Goal: Information Seeking & Learning: Check status

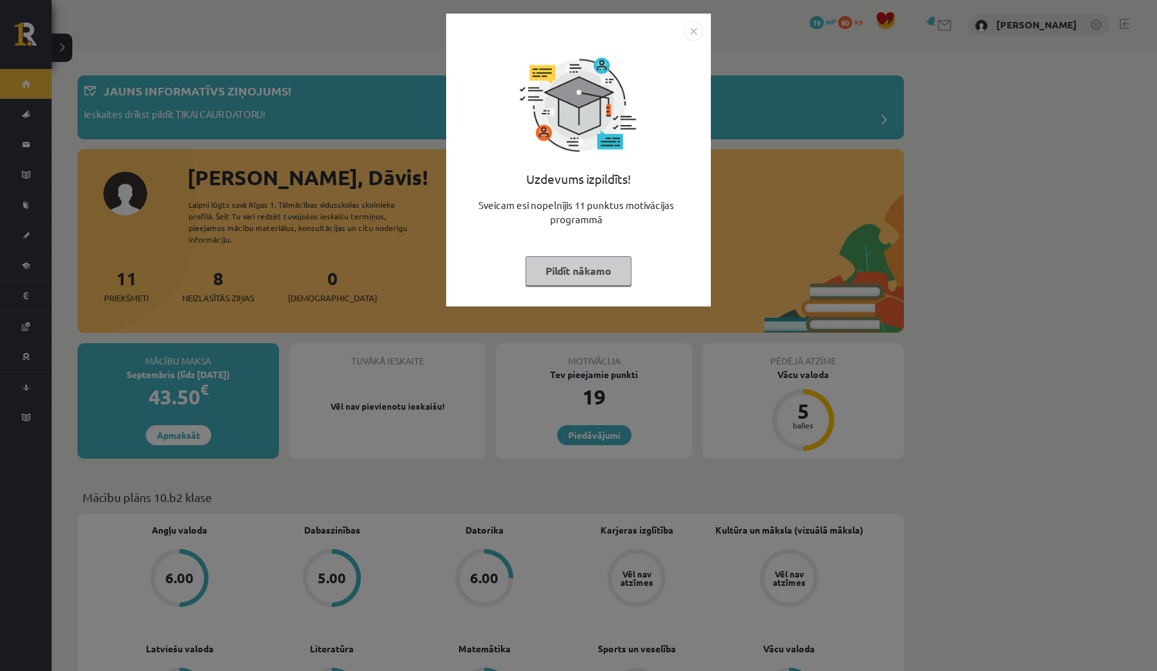
click at [693, 30] on img "Close" at bounding box center [693, 30] width 19 height 19
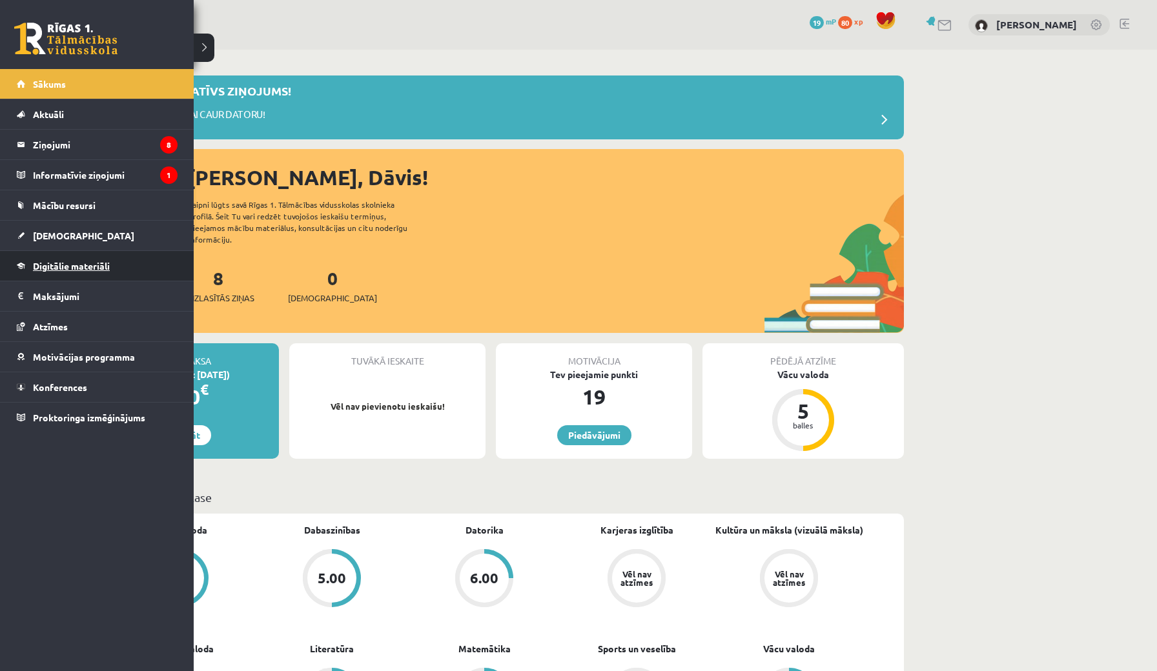
click at [58, 267] on span "Digitālie materiāli" at bounding box center [71, 266] width 77 height 12
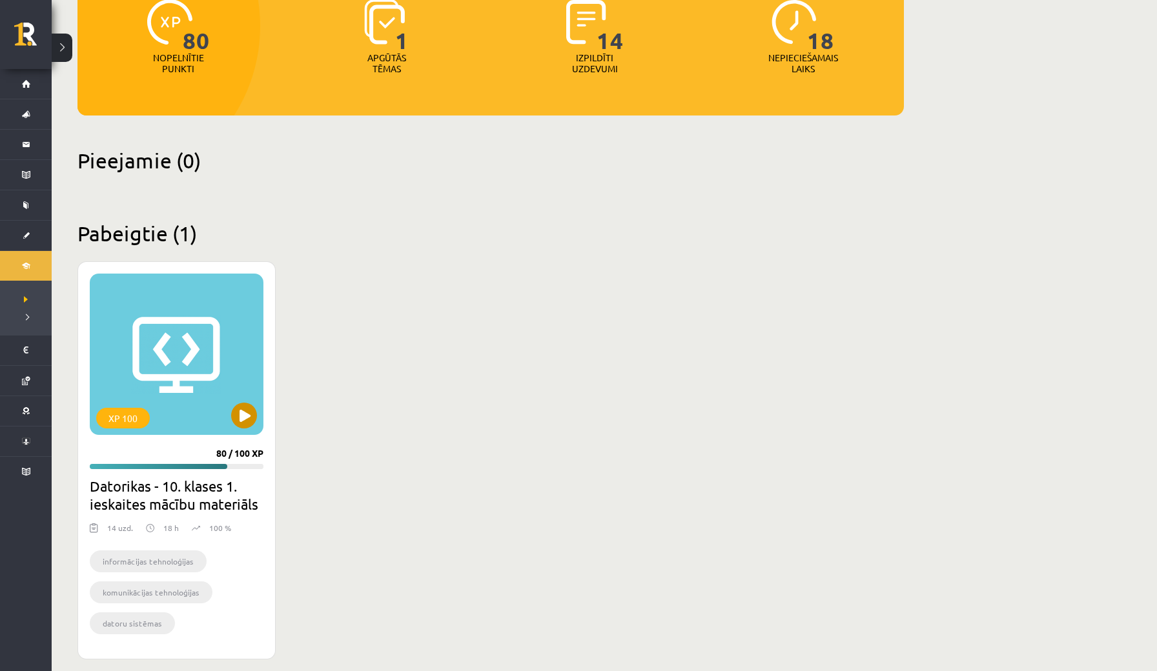
scroll to position [178, 0]
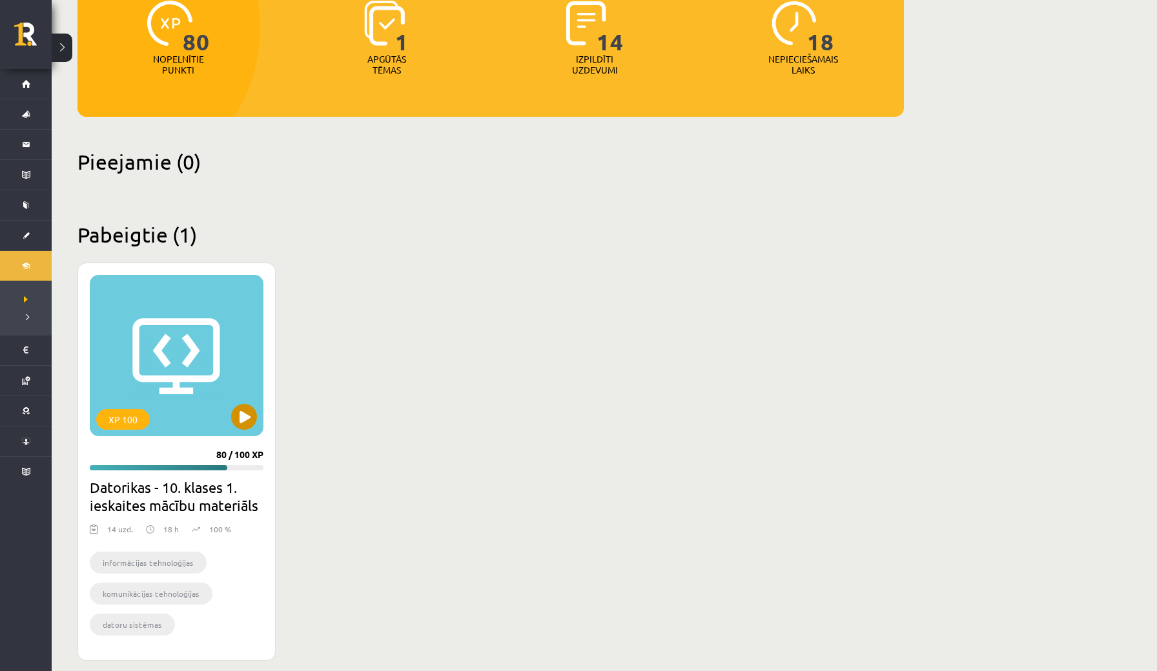
click at [243, 404] on button at bounding box center [244, 417] width 26 height 26
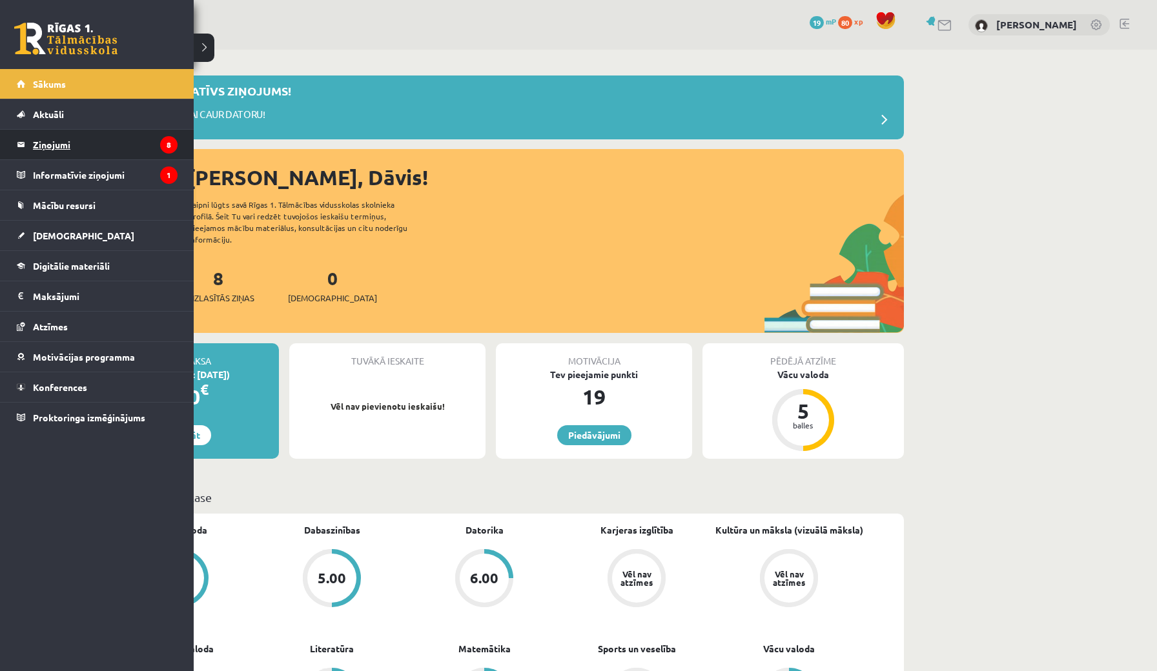
click at [54, 143] on legend "Ziņojumi 8" at bounding box center [105, 145] width 145 height 30
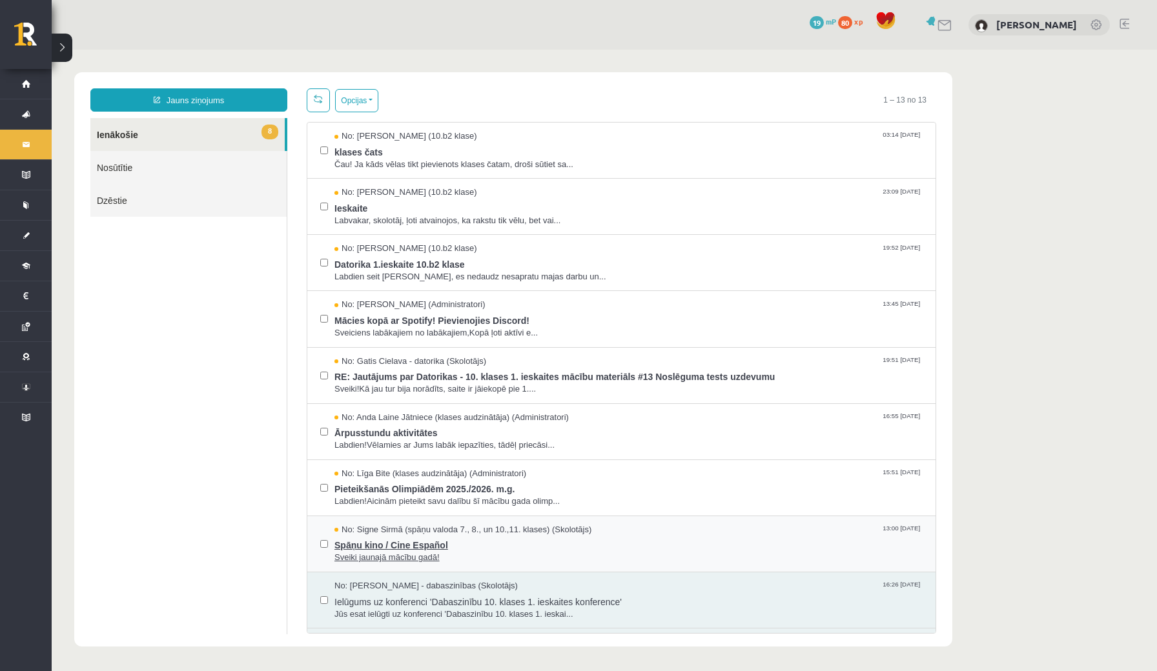
click at [421, 536] on span "Spāņu kino / Cine Español" at bounding box center [628, 544] width 588 height 16
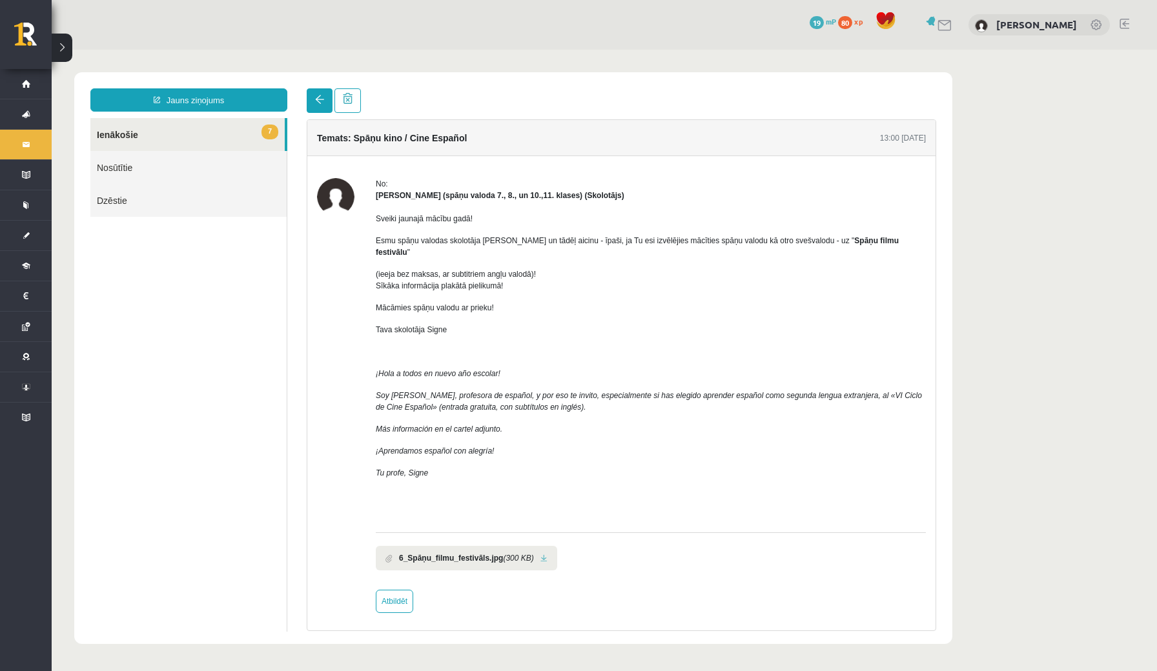
click at [322, 93] on link at bounding box center [320, 100] width 26 height 25
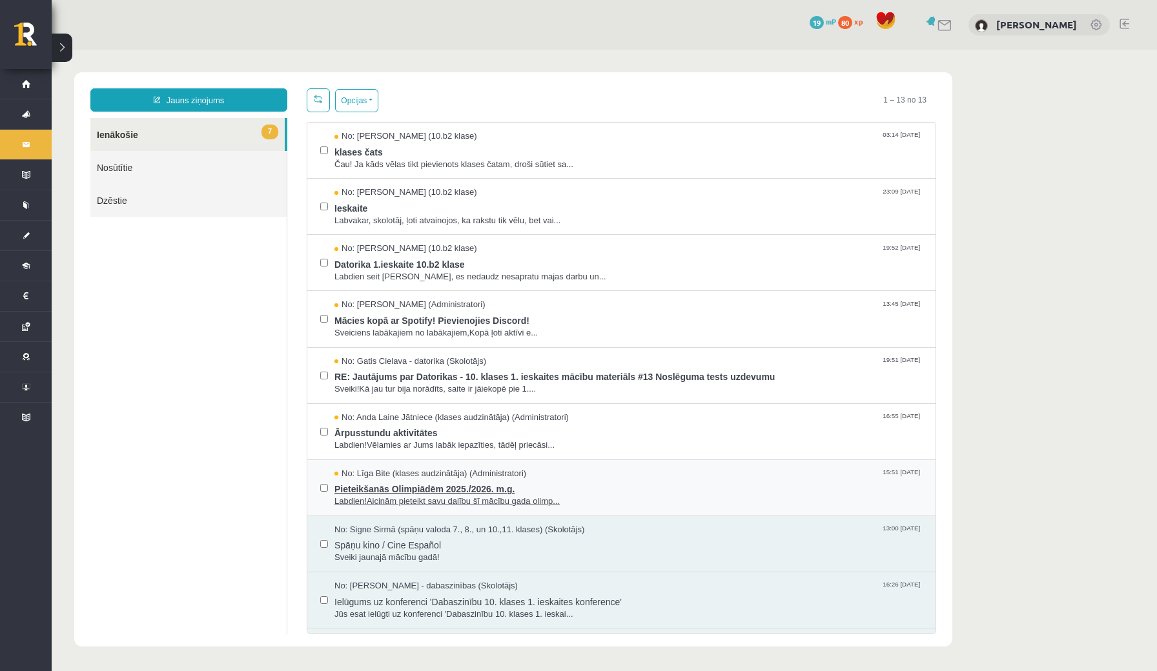
click at [443, 482] on span "Pieteikšanās Olimpiādēm 2025./2026. m.g." at bounding box center [628, 488] width 588 height 16
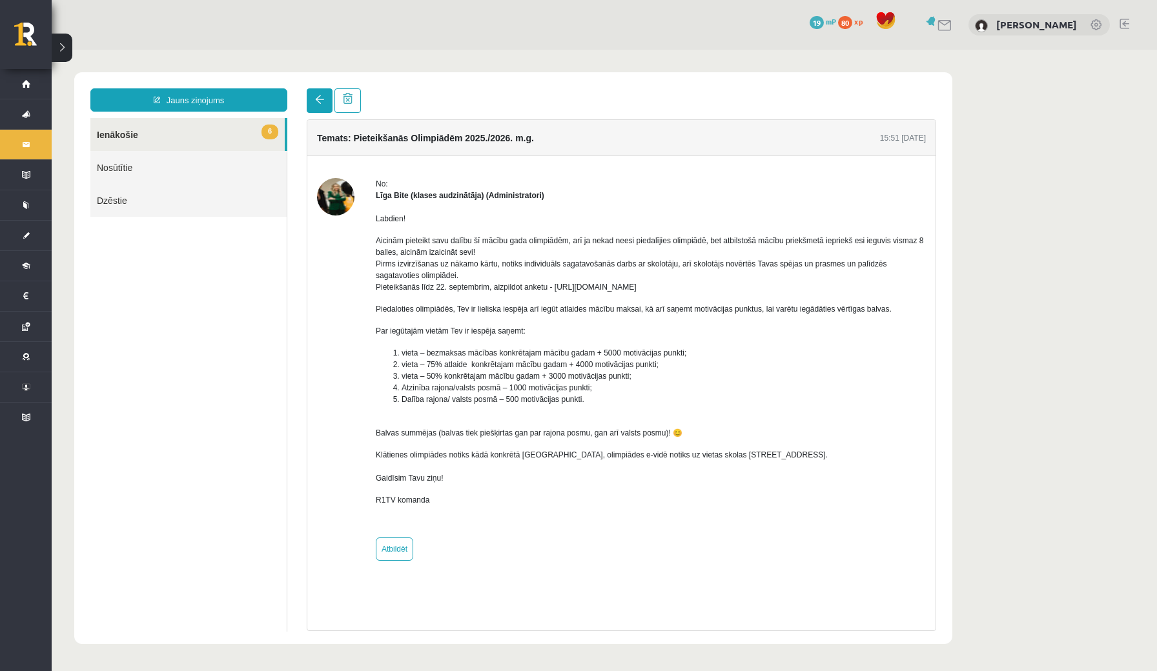
click at [318, 96] on span at bounding box center [319, 99] width 9 height 9
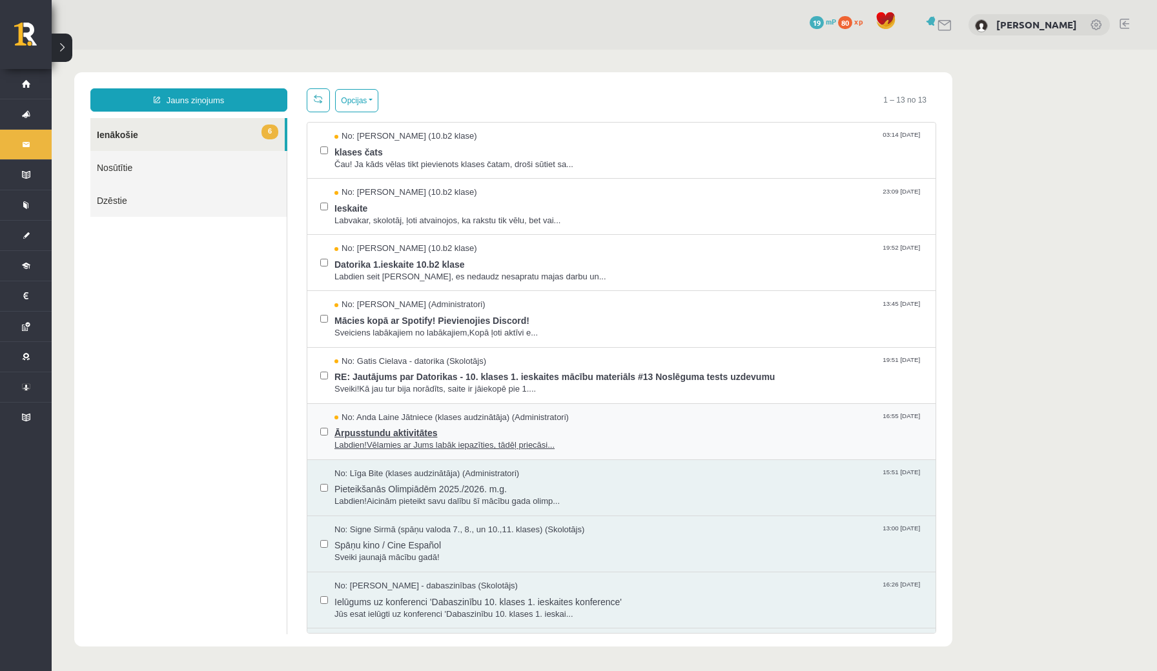
click at [385, 431] on span "Ārpusstundu aktivitātes" at bounding box center [628, 431] width 588 height 16
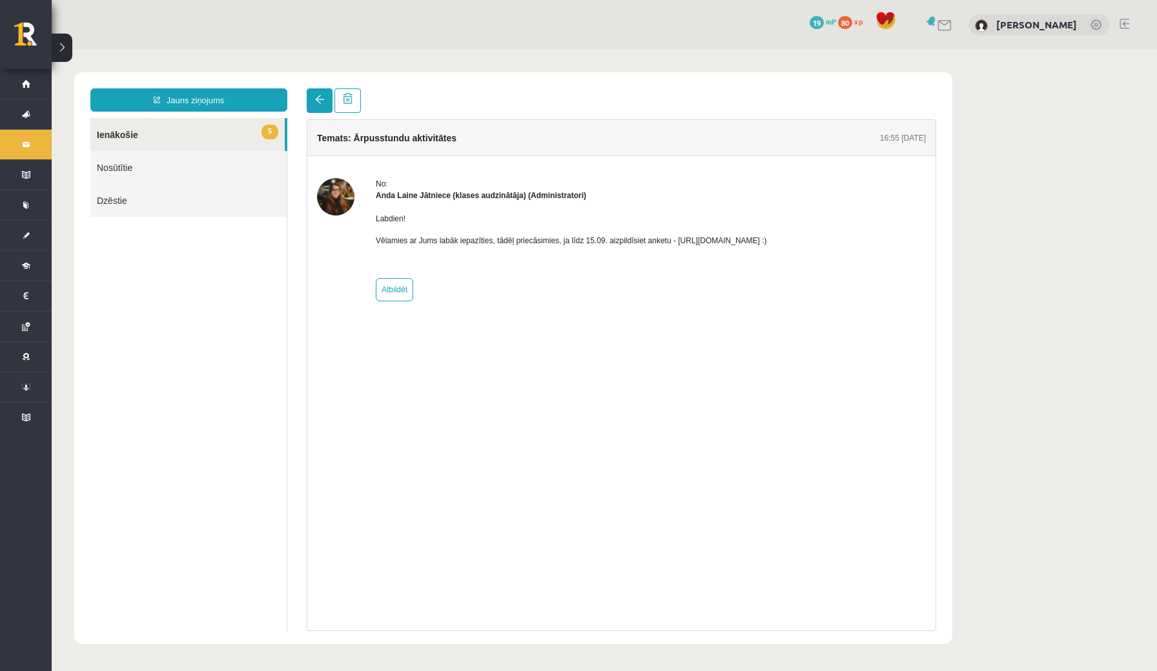
click at [311, 97] on link at bounding box center [320, 100] width 26 height 25
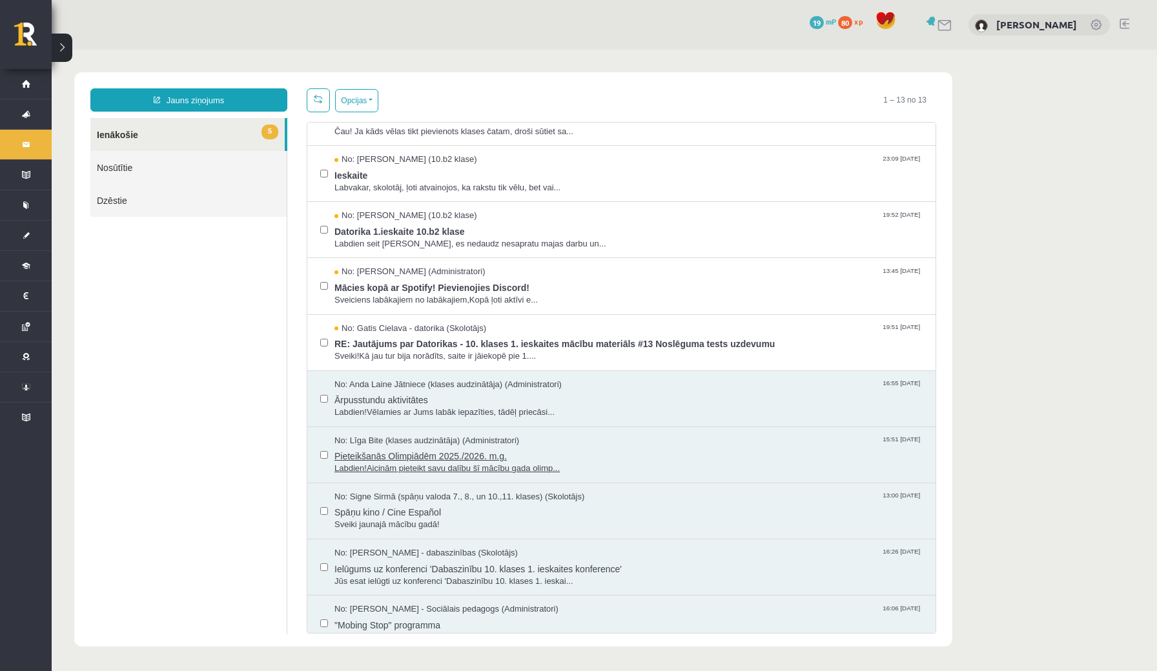
scroll to position [29, 0]
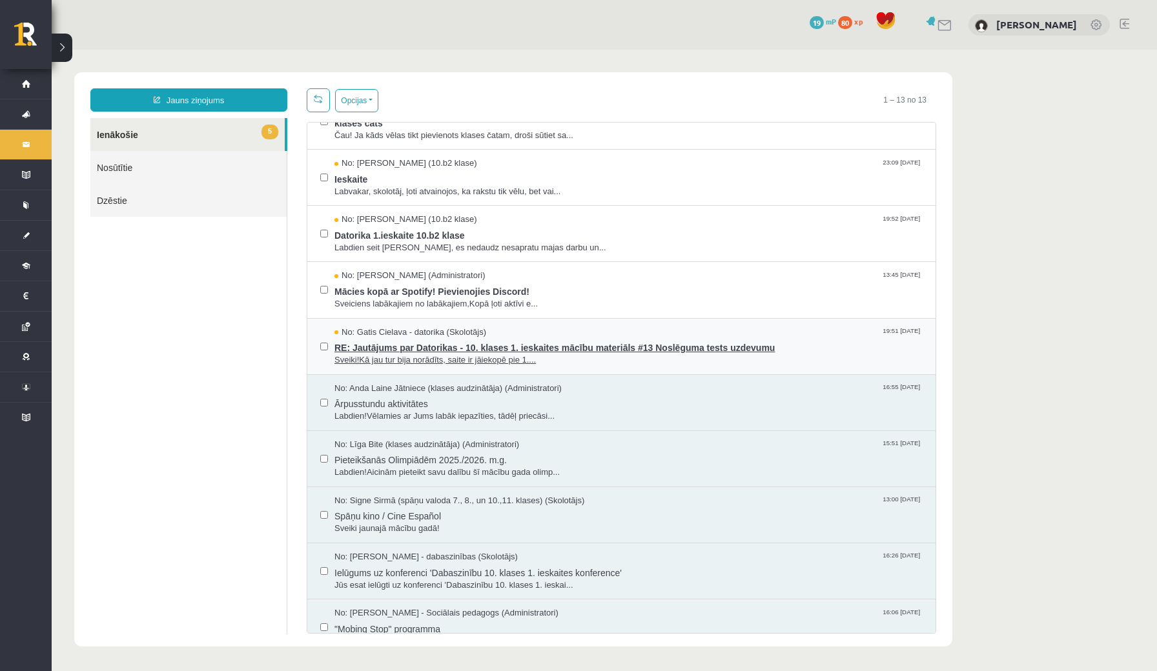
click at [466, 354] on span "Sveiki!Kā jau tur bija norādīts, saite ir jāiekopē pie 1...." at bounding box center [628, 360] width 588 height 12
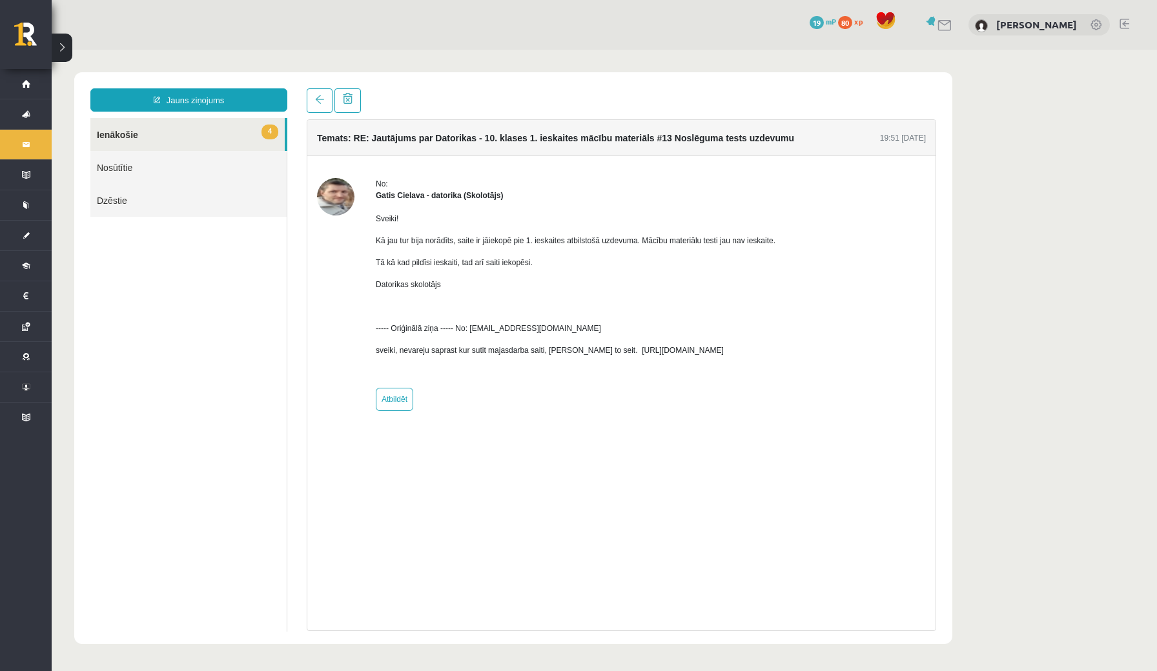
scroll to position [0, 0]
drag, startPoint x: 700, startPoint y: 243, endPoint x: 760, endPoint y: 245, distance: 60.7
click at [760, 245] on p "Kā jau tur bija norādīts, saite ir jāiekopē pie 1. ieskaites atbilstošā uzdevum…" at bounding box center [576, 241] width 400 height 12
click at [471, 302] on p at bounding box center [576, 307] width 400 height 12
click at [325, 101] on link at bounding box center [320, 100] width 26 height 25
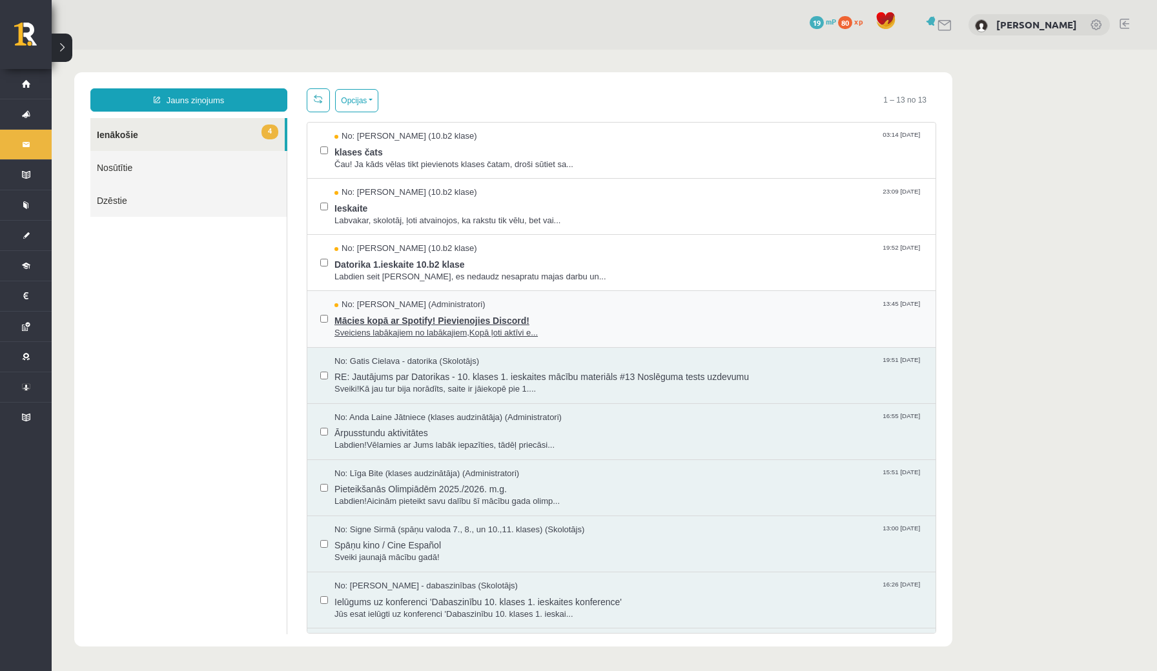
click at [380, 315] on span "Mācies kopā ar Spotify! Pievienojies Discord!" at bounding box center [628, 319] width 588 height 16
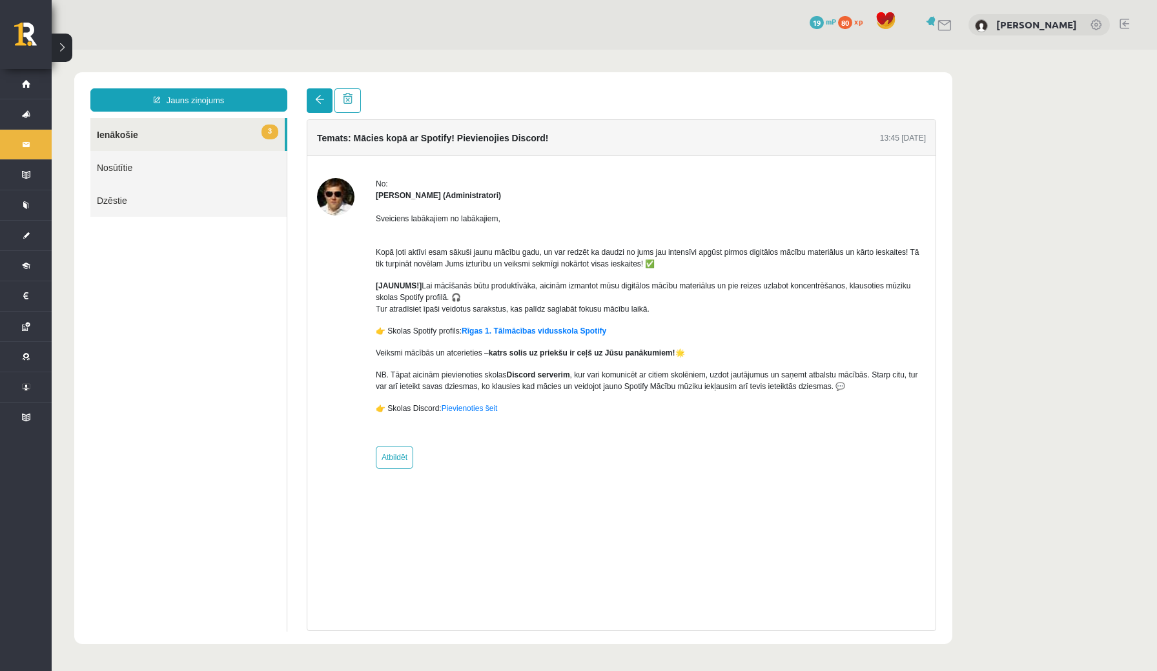
click at [318, 98] on span at bounding box center [319, 99] width 9 height 9
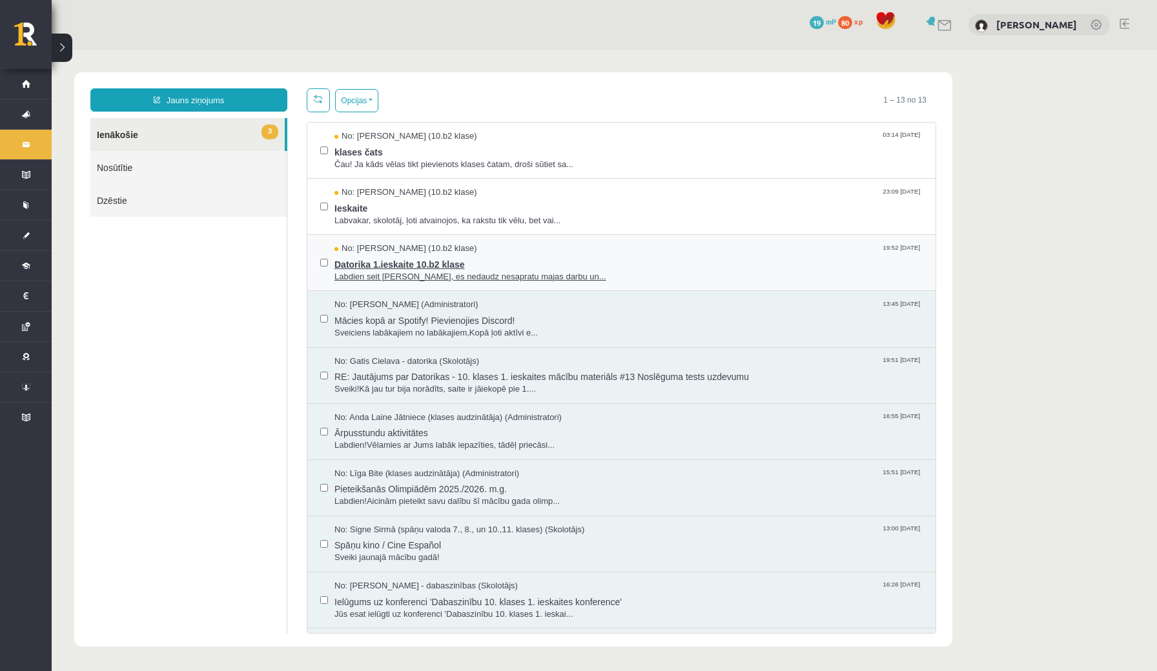
click at [411, 271] on span "Labdien seit Samanta Niedre, es nedaudz nesapratu majas darbu un..." at bounding box center [628, 277] width 588 height 12
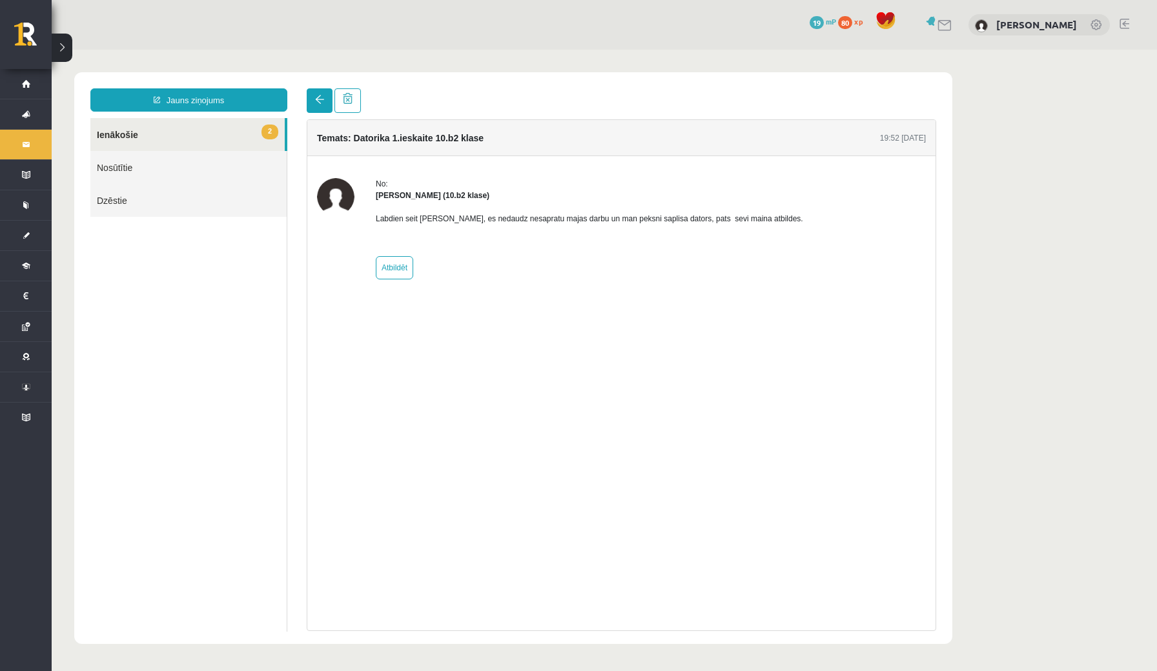
click at [320, 93] on link at bounding box center [320, 100] width 26 height 25
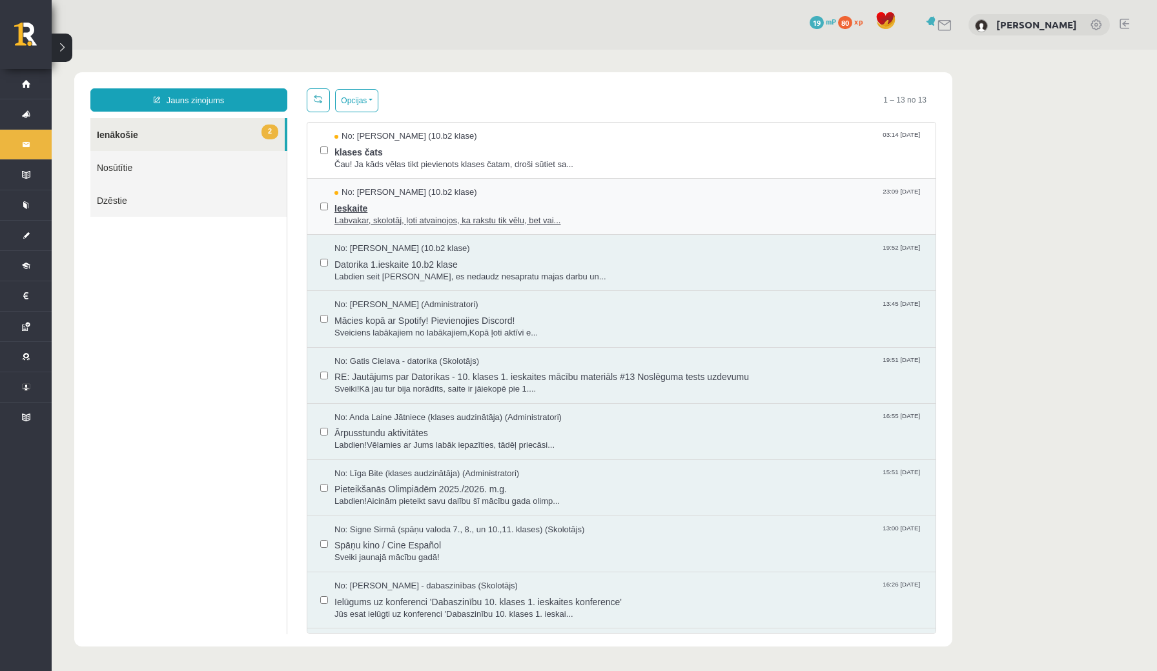
click at [380, 207] on span "Ieskaite" at bounding box center [628, 207] width 588 height 16
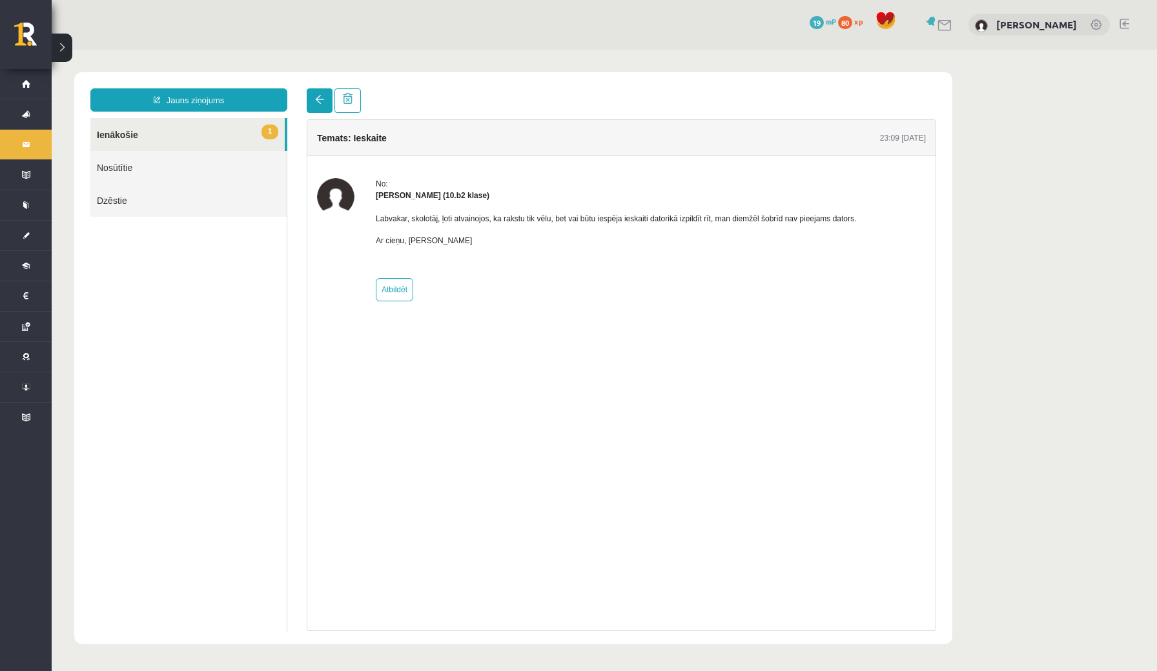
click at [312, 105] on link at bounding box center [320, 100] width 26 height 25
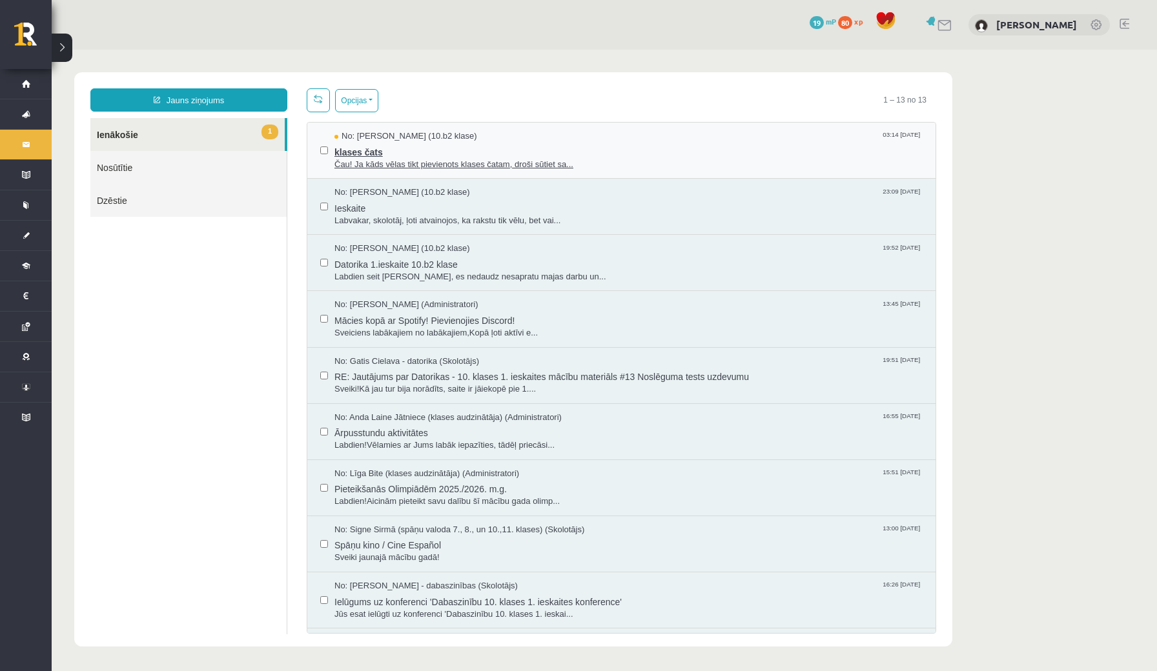
click at [394, 154] on span "klases čats" at bounding box center [628, 151] width 588 height 16
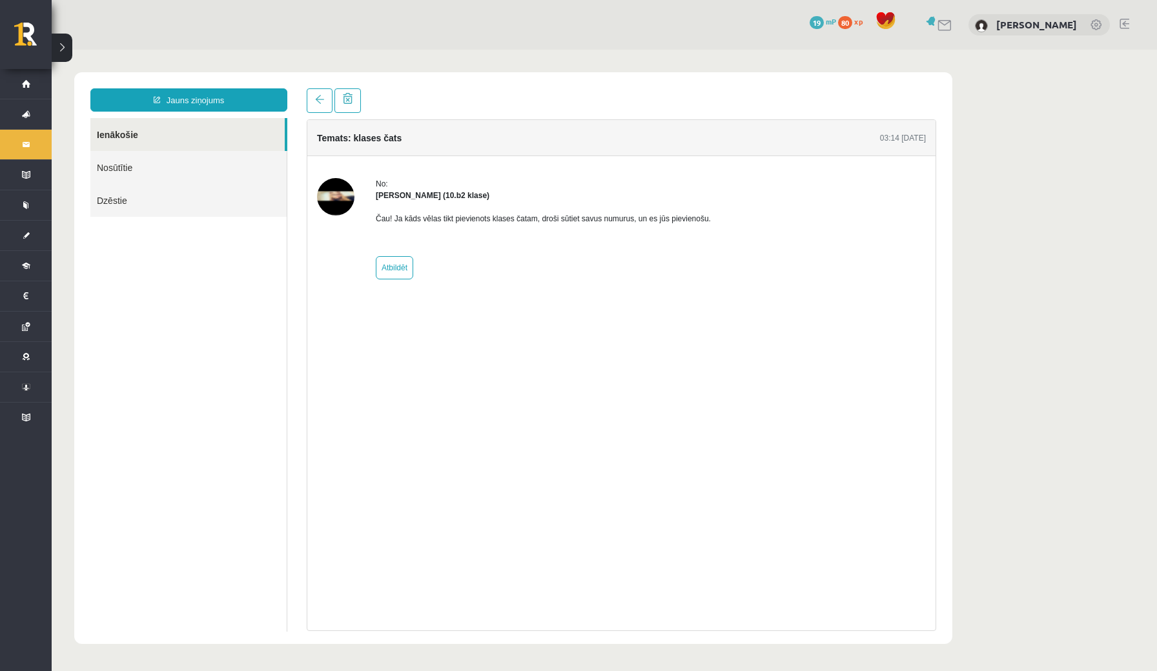
click at [343, 203] on img at bounding box center [335, 196] width 37 height 37
click at [398, 197] on strong "Felicita Rimeika (10.b2 klase)" at bounding box center [433, 195] width 114 height 9
click at [389, 182] on div "No:" at bounding box center [543, 184] width 335 height 12
click at [316, 101] on span at bounding box center [319, 99] width 9 height 9
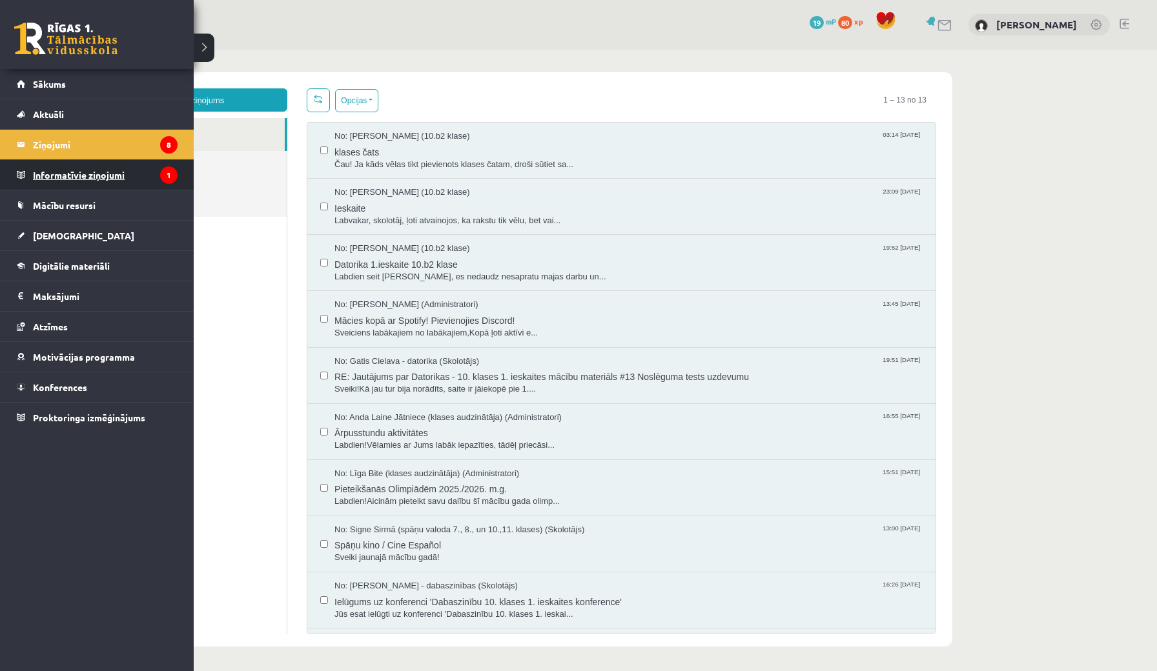
click at [96, 183] on legend "Informatīvie ziņojumi 1" at bounding box center [105, 175] width 145 height 30
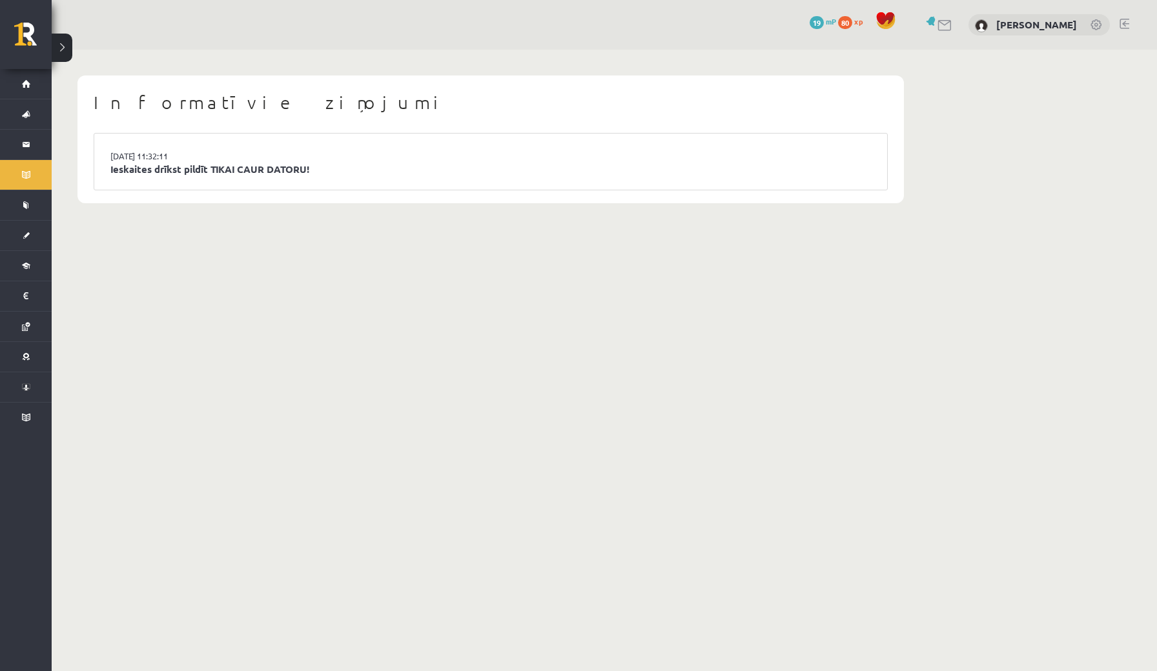
click at [269, 206] on div "Informatīvie ziņojumi 15.09.2025 11:32:11 Ieskaites drīkst pildīt TIKAI CAUR DA…" at bounding box center [491, 139] width 878 height 179
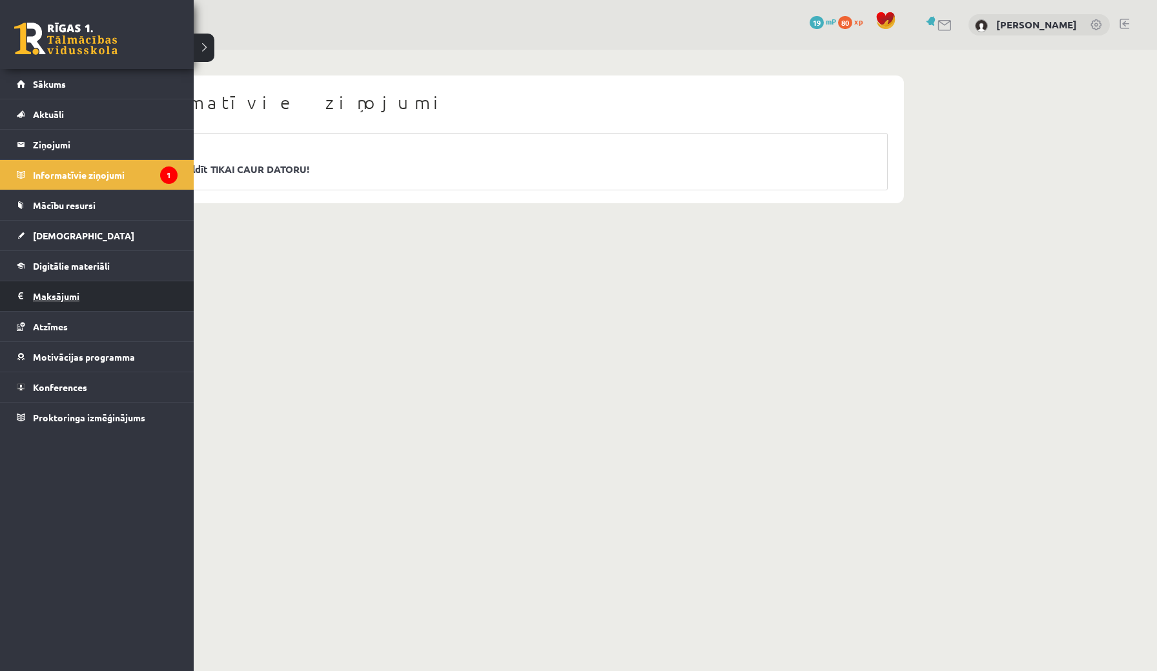
click at [75, 296] on legend "Maksājumi 0" at bounding box center [105, 296] width 145 height 30
